Goal: Information Seeking & Learning: Check status

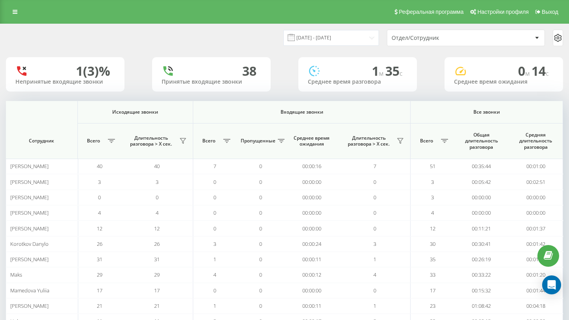
click at [434, 41] on div "Отдел/Сотрудник" at bounding box center [438, 38] width 94 height 7
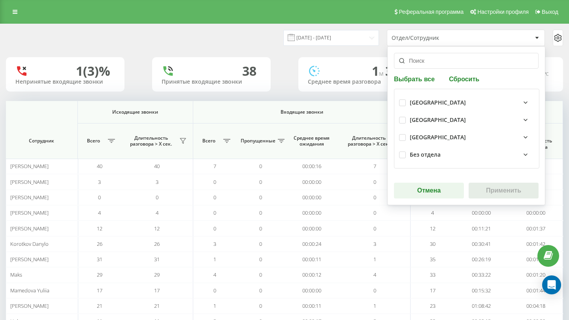
click at [419, 147] on div "Без отдела" at bounding box center [466, 154] width 135 height 17
click at [419, 143] on div "[GEOGRAPHIC_DATA]" at bounding box center [466, 137] width 135 height 17
click at [419, 131] on div "[GEOGRAPHIC_DATA]" at bounding box center [466, 137] width 135 height 17
click at [419, 133] on div "[GEOGRAPHIC_DATA]" at bounding box center [471, 137] width 124 height 9
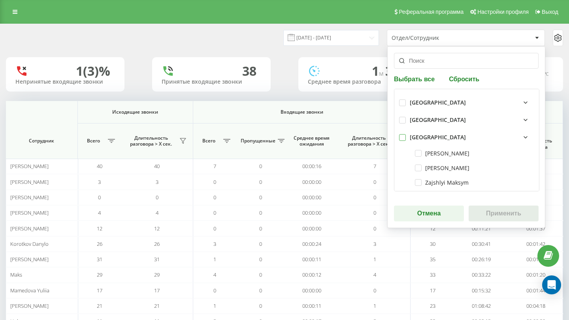
click at [402, 134] on label at bounding box center [402, 134] width 7 height 0
checkbox input "true"
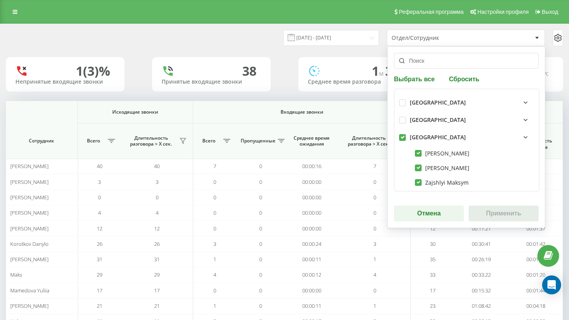
checkbox input "true"
click at [501, 215] on button "Применить" at bounding box center [503, 214] width 70 height 16
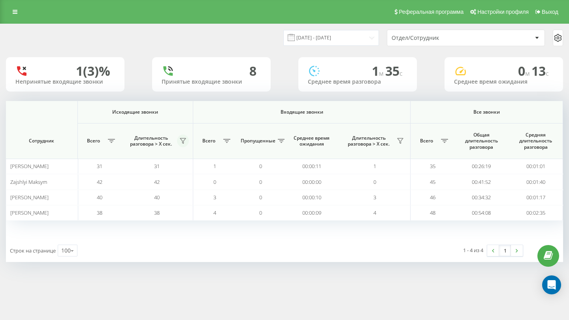
click at [184, 139] on icon at bounding box center [183, 141] width 6 height 6
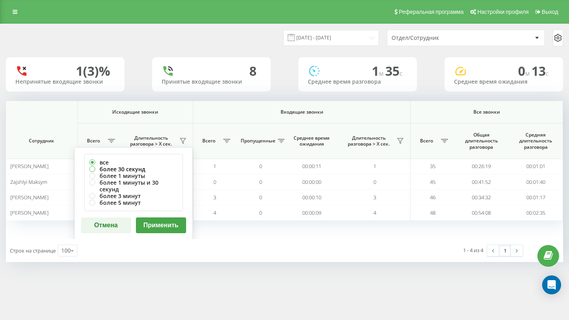
click at [135, 170] on label "более 30 секунд" at bounding box center [133, 169] width 88 height 7
radio input "true"
click at [163, 218] on button "Применить" at bounding box center [161, 226] width 50 height 16
